Goal: Task Accomplishment & Management: Manage account settings

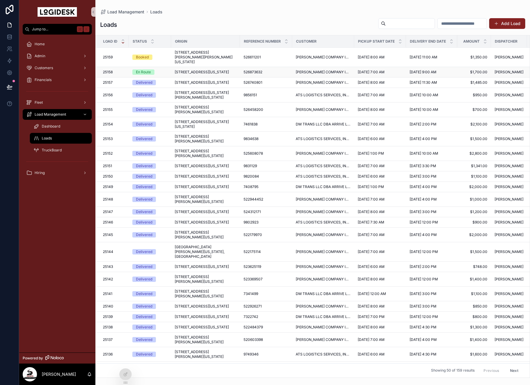
click at [208, 70] on span "[STREET_ADDRESS][US_STATE]" at bounding box center [202, 72] width 54 height 5
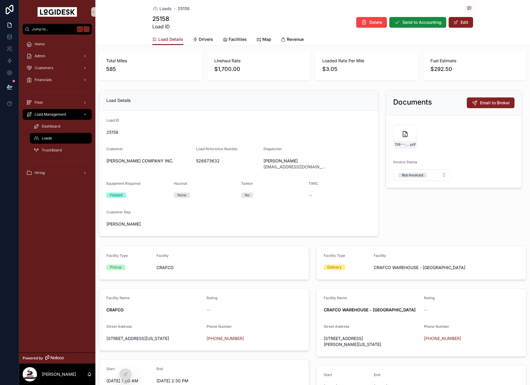
scroll to position [52, 0]
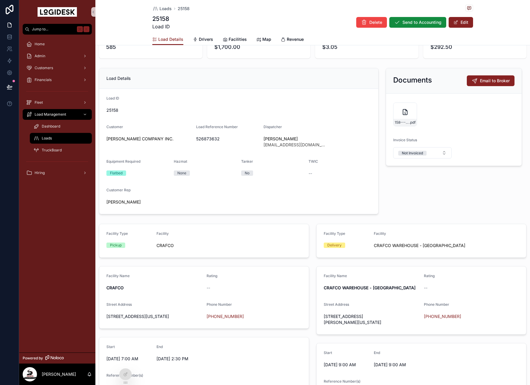
click at [455, 28] on div "Delete Send to Accounting Edit" at bounding box center [412, 22] width 122 height 11
click at [459, 23] on button "Edit" at bounding box center [460, 22] width 24 height 11
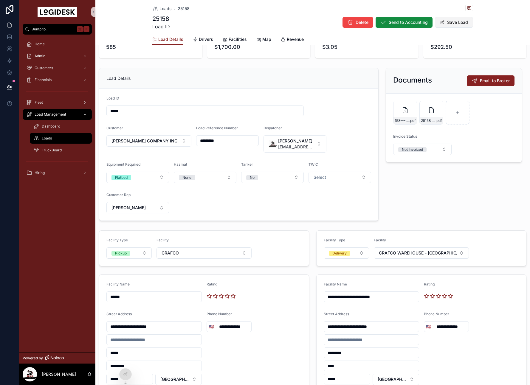
click at [469, 22] on button "Save Load" at bounding box center [454, 22] width 38 height 11
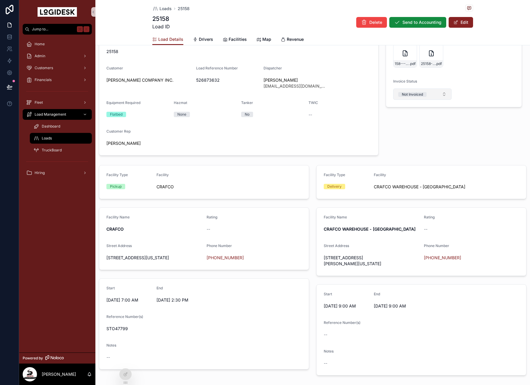
scroll to position [0, 0]
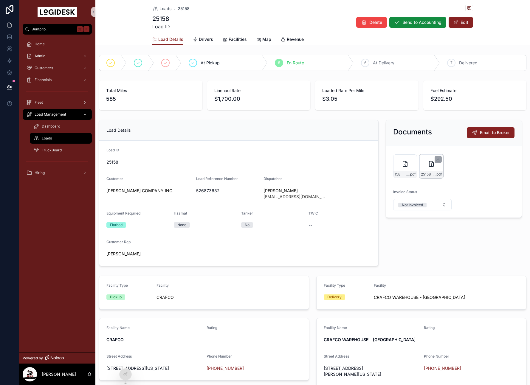
click at [422, 168] on div "25158-SONKS-Carrier-Invoice---CHR-Load-526873632 .pdf" at bounding box center [431, 166] width 24 height 24
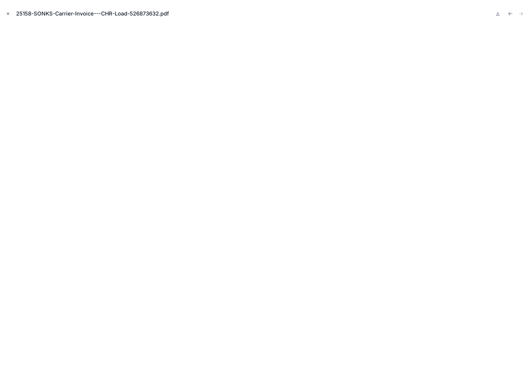
click at [5, 11] on button "Close modal" at bounding box center [8, 13] width 7 height 7
